Goal: Information Seeking & Learning: Learn about a topic

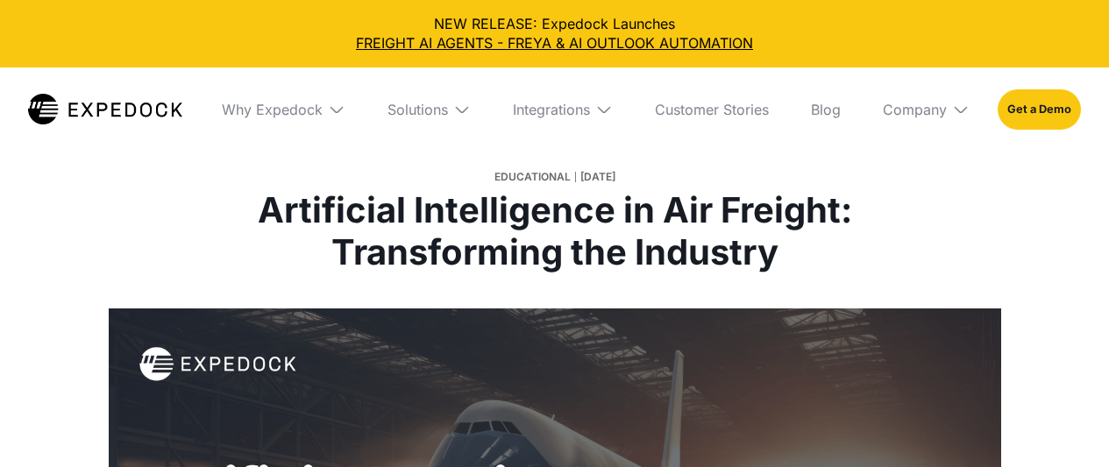
select select
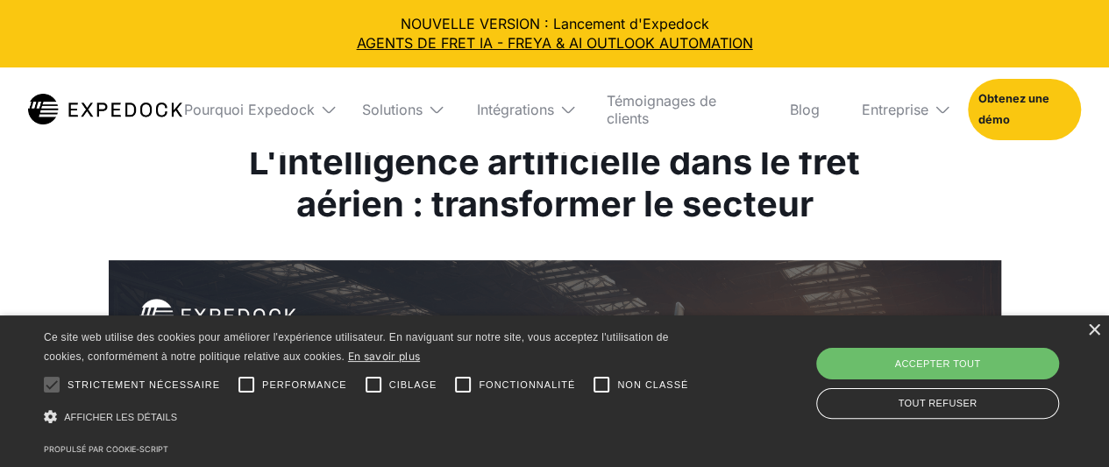
scroll to position [118, 0]
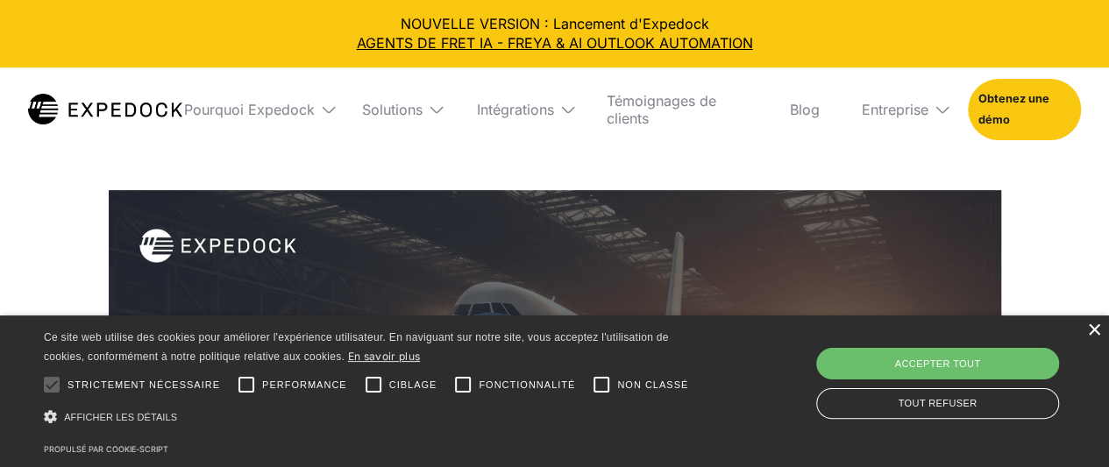
click at [1090, 330] on font "×" at bounding box center [1094, 330] width 15 height 28
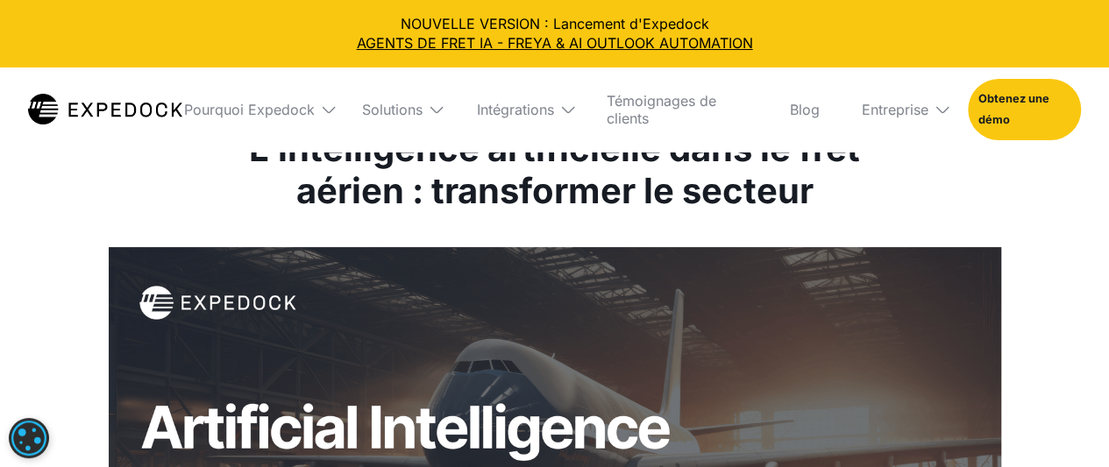
scroll to position [0, 0]
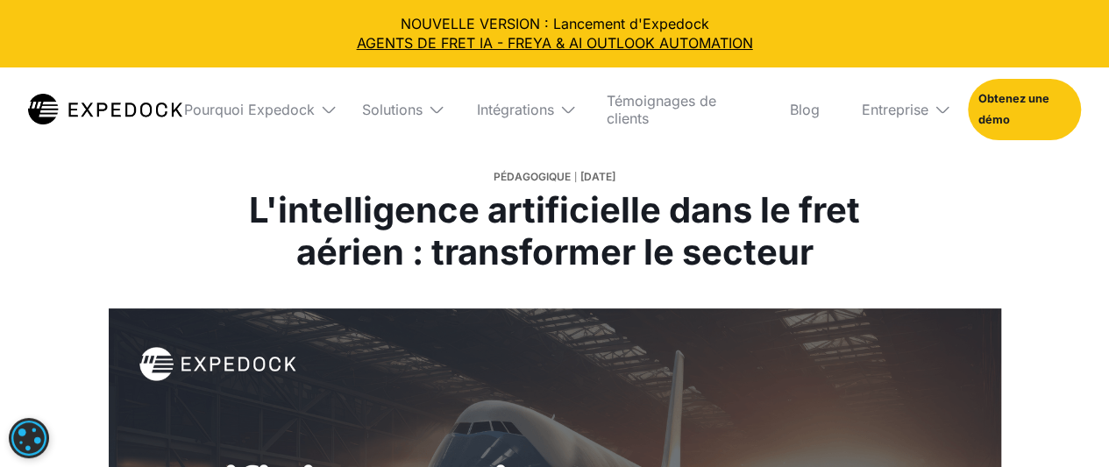
click at [249, 216] on font "L'intelligence artificielle dans le fret aérien : transformer le secteur" at bounding box center [554, 230] width 611 height 85
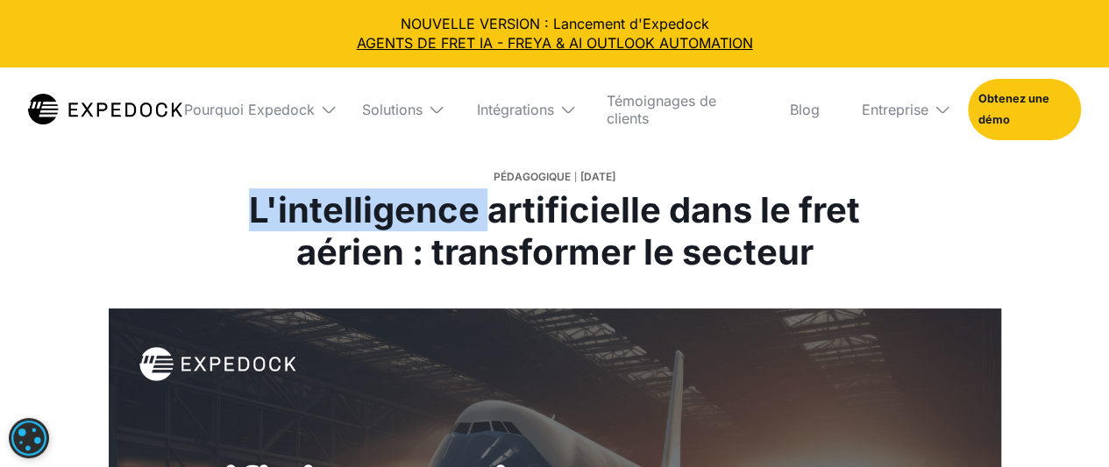
click at [249, 216] on font "L'intelligence artificielle dans le fret aérien : transformer le secteur" at bounding box center [554, 230] width 611 height 85
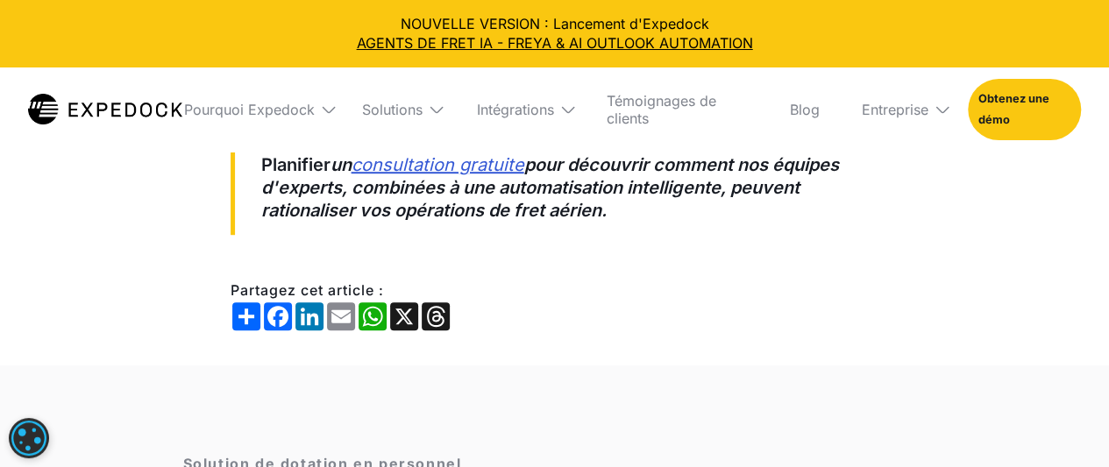
scroll to position [3751, 0]
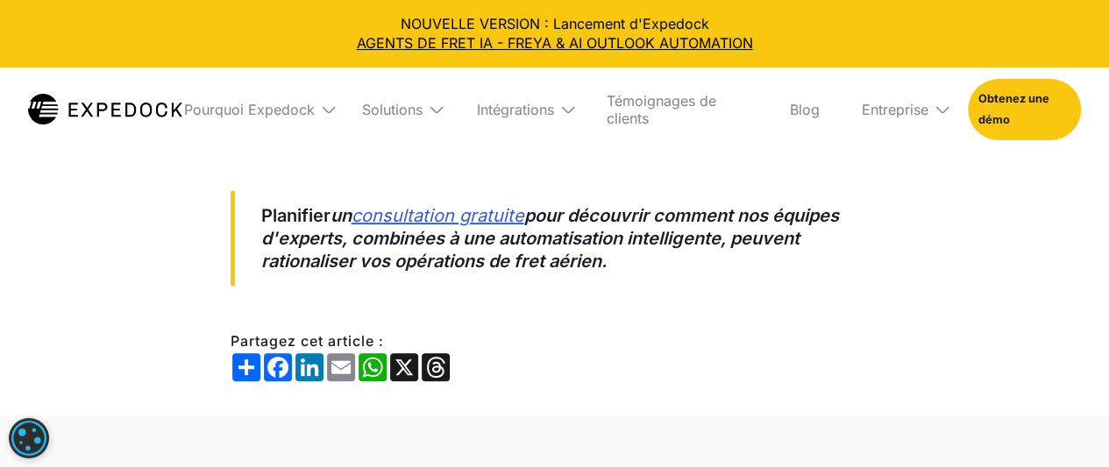
drag, startPoint x: 249, startPoint y: 216, endPoint x: 439, endPoint y: 156, distance: 199.6
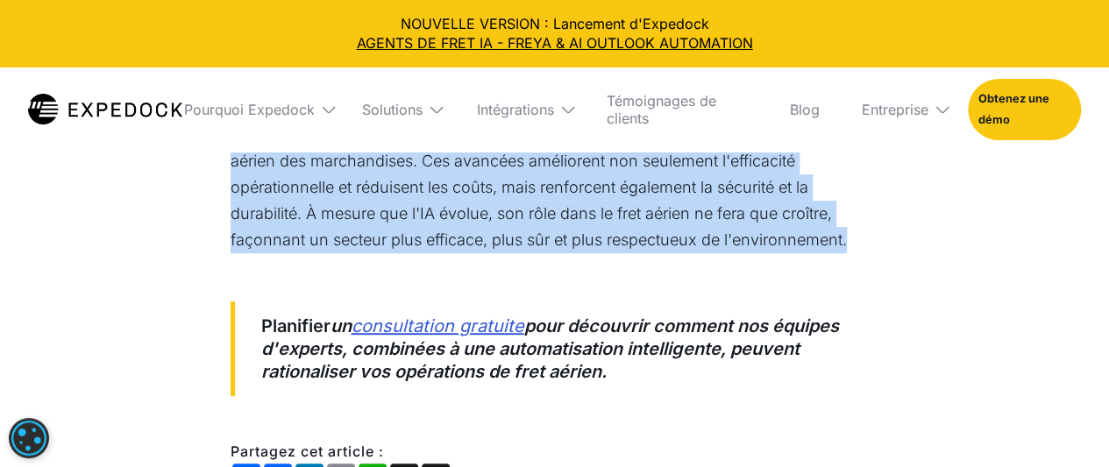
scroll to position [3639, 0]
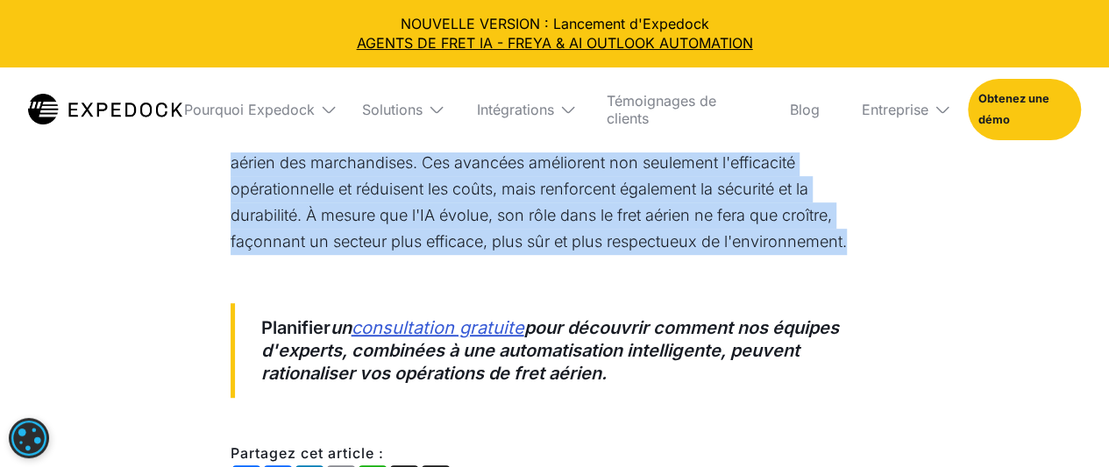
copy body "L'ipsumdolorsi ametconsecte adip el sedd eiusmo : temporincid ut laboree Do mag…"
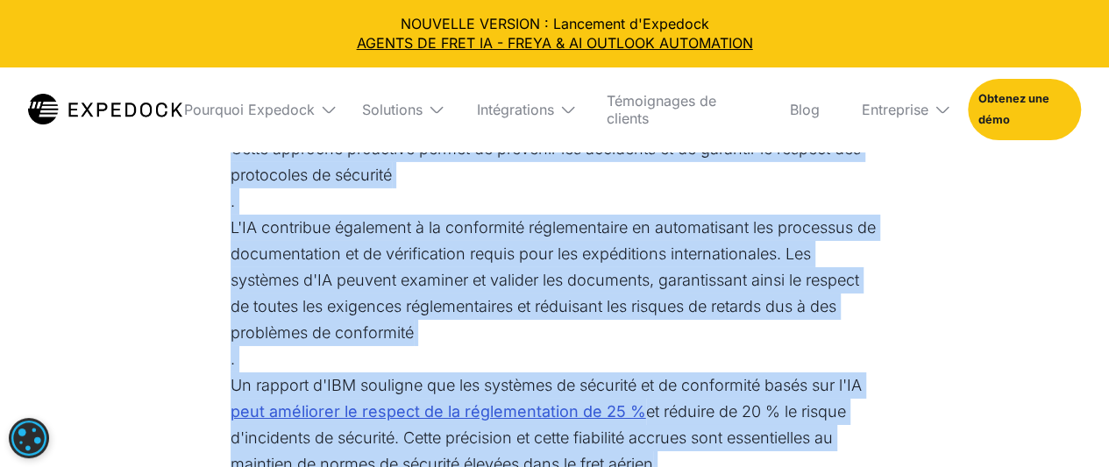
scroll to position [2908, 0]
